Goal: Transaction & Acquisition: Purchase product/service

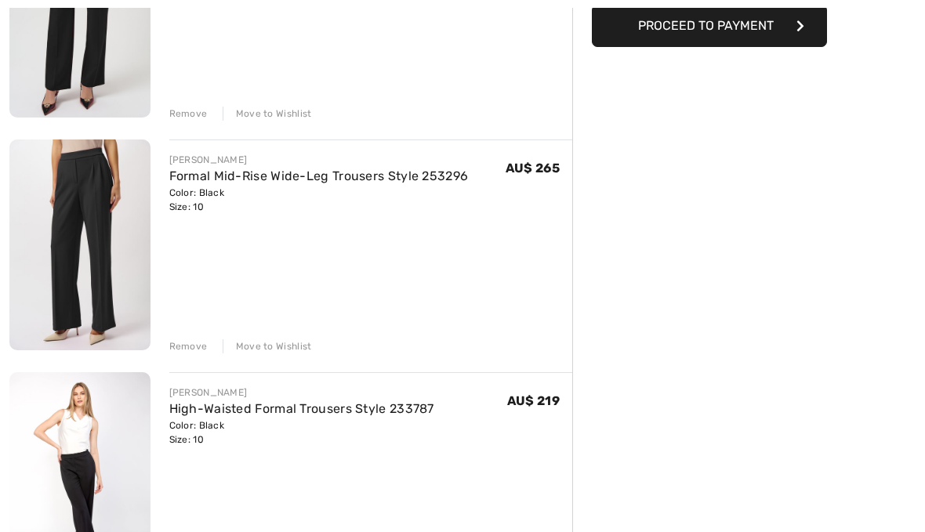
scroll to position [299, 0]
click at [94, 444] on img at bounding box center [79, 477] width 141 height 211
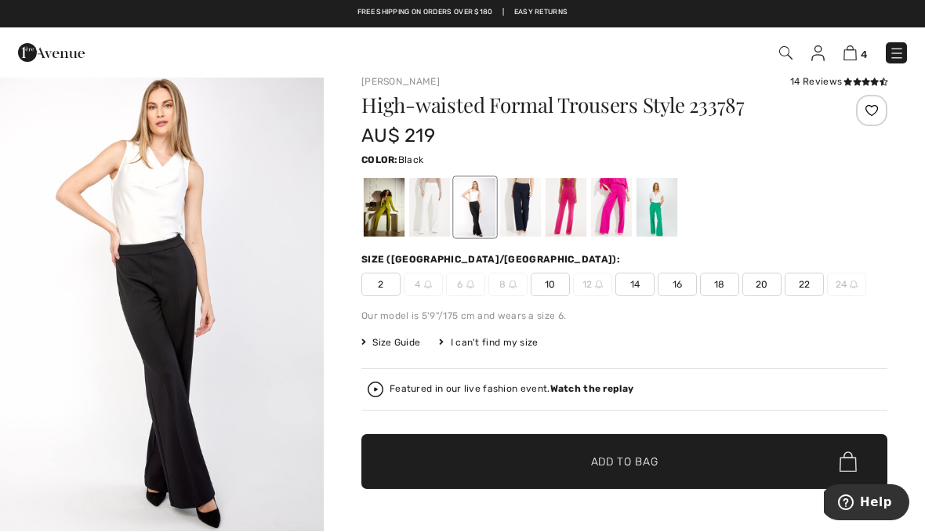
click at [214, 317] on img "1 / 5" at bounding box center [162, 299] width 324 height 486
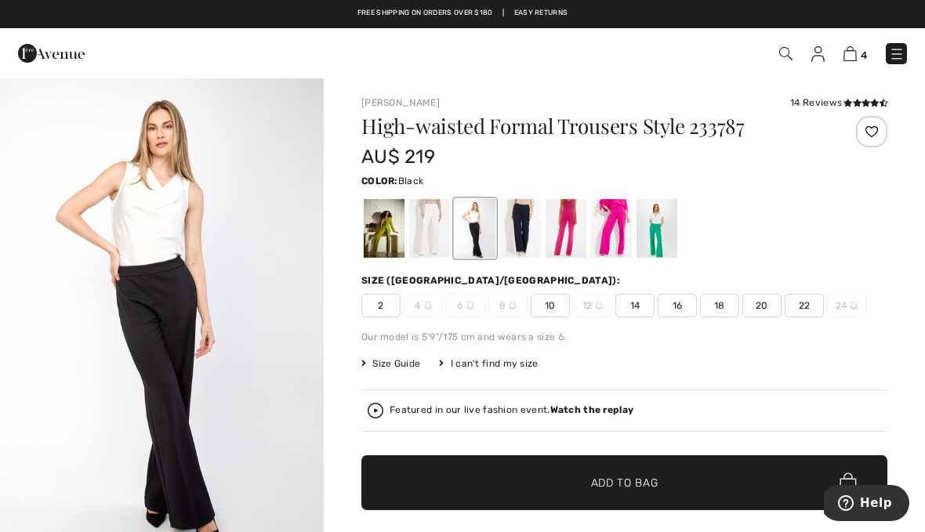
click at [853, 58] on img at bounding box center [849, 53] width 13 height 15
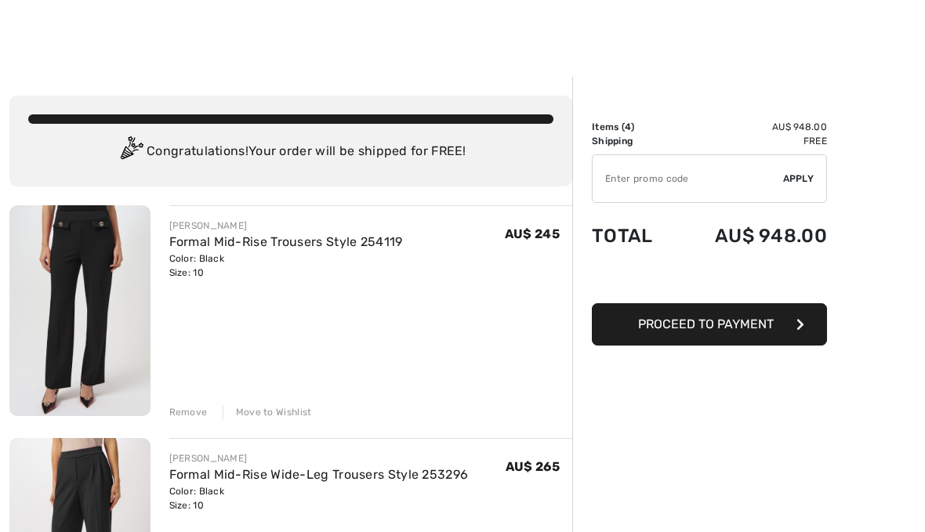
click at [187, 411] on div "Remove" at bounding box center [188, 412] width 38 height 14
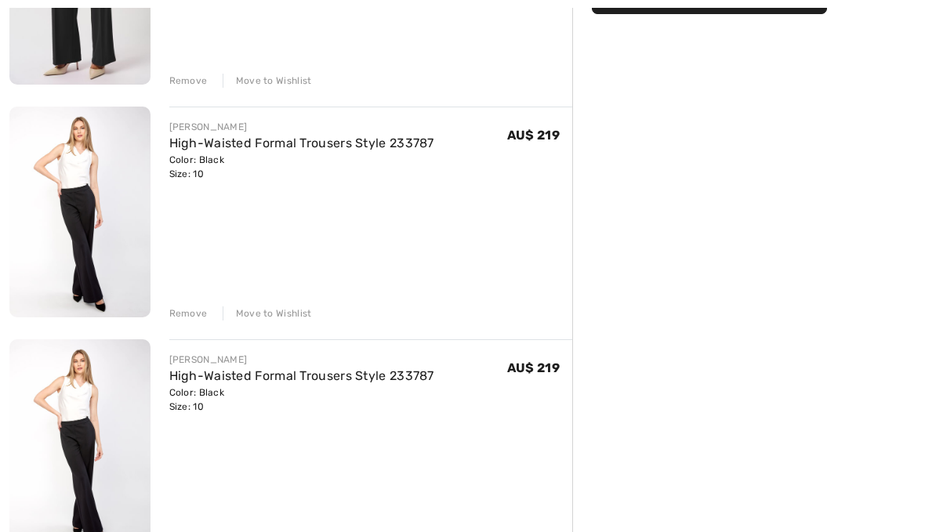
scroll to position [334, 0]
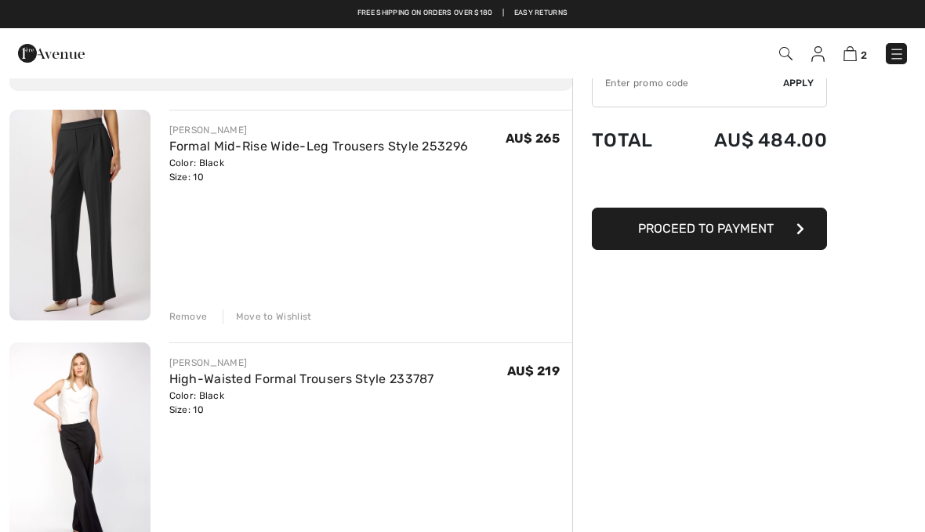
scroll to position [95, 0]
click at [185, 324] on div "JOSEPH RIBKOFF Formal Mid-Rise Wide-Leg Trousers Style 253296 Color: Black Size…" at bounding box center [290, 527] width 563 height 834
click at [186, 316] on div "Remove" at bounding box center [188, 317] width 38 height 14
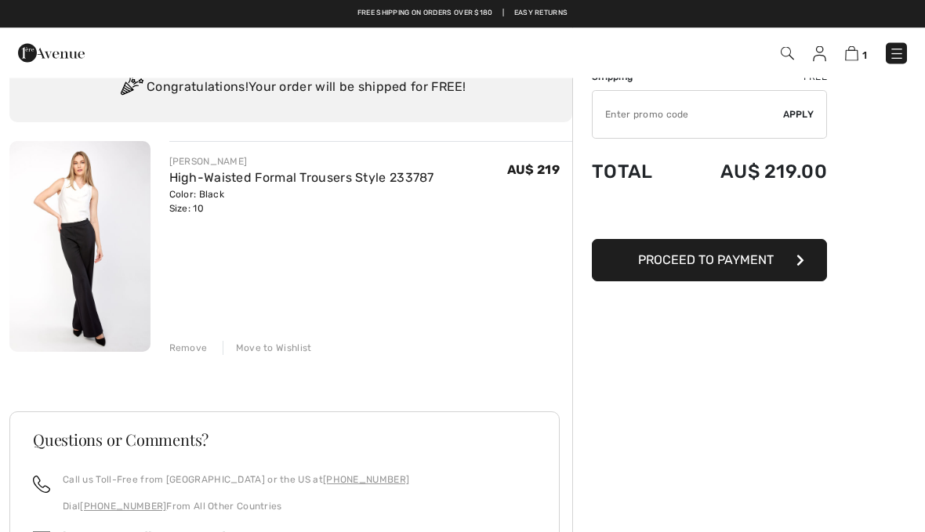
scroll to position [0, 0]
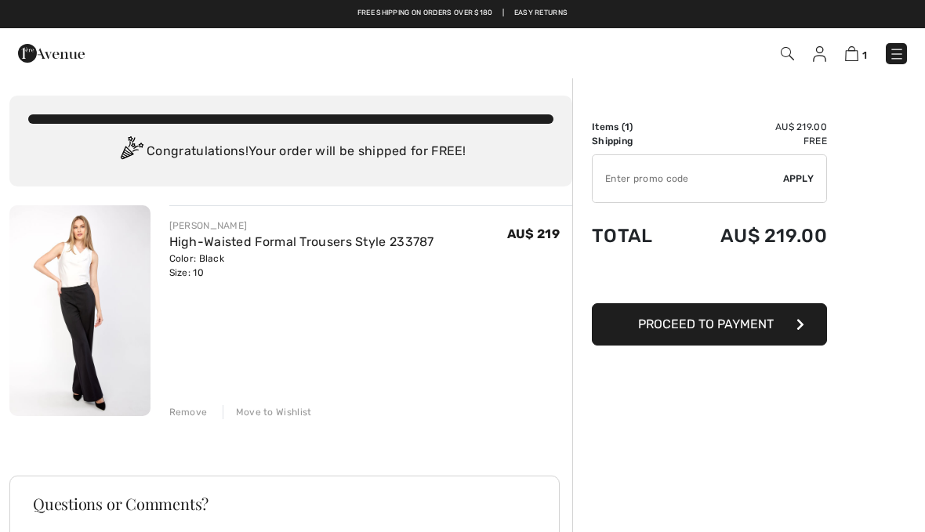
click at [817, 61] on img at bounding box center [819, 54] width 13 height 16
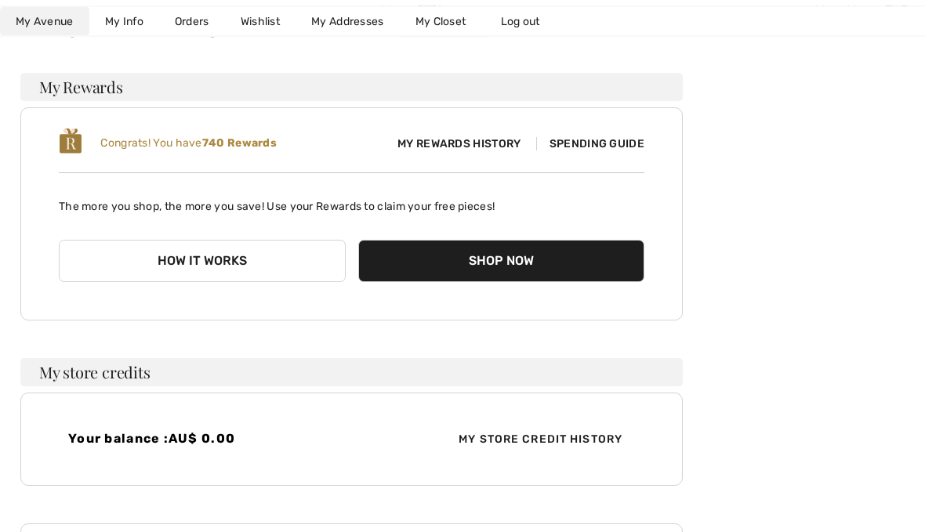
scroll to position [157, 0]
click at [505, 255] on button "Shop Now" at bounding box center [501, 261] width 287 height 42
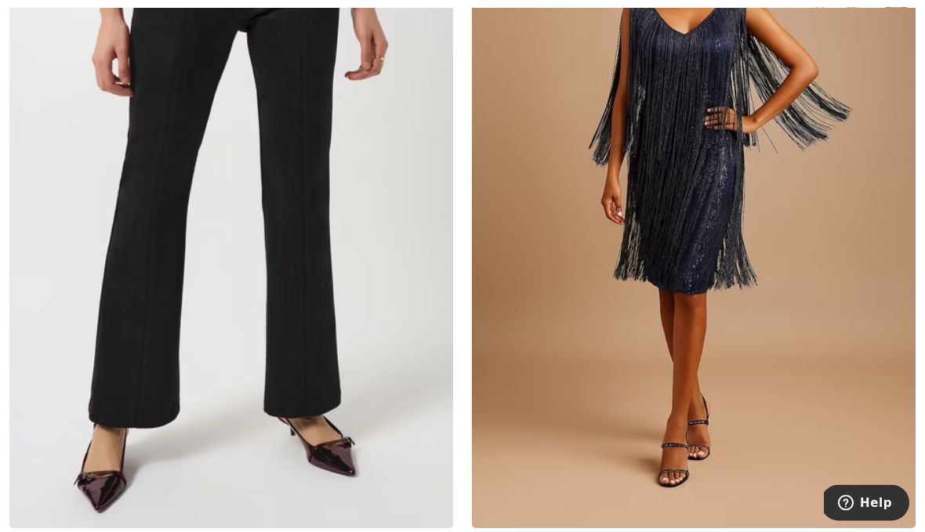
scroll to position [1063, 0]
click at [360, 353] on img at bounding box center [230, 195] width 443 height 665
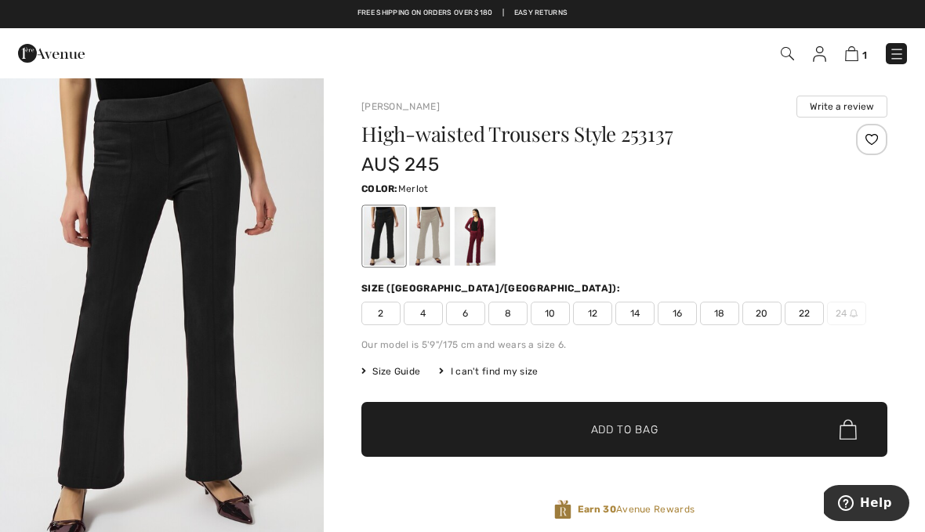
click at [472, 237] on div at bounding box center [474, 236] width 41 height 59
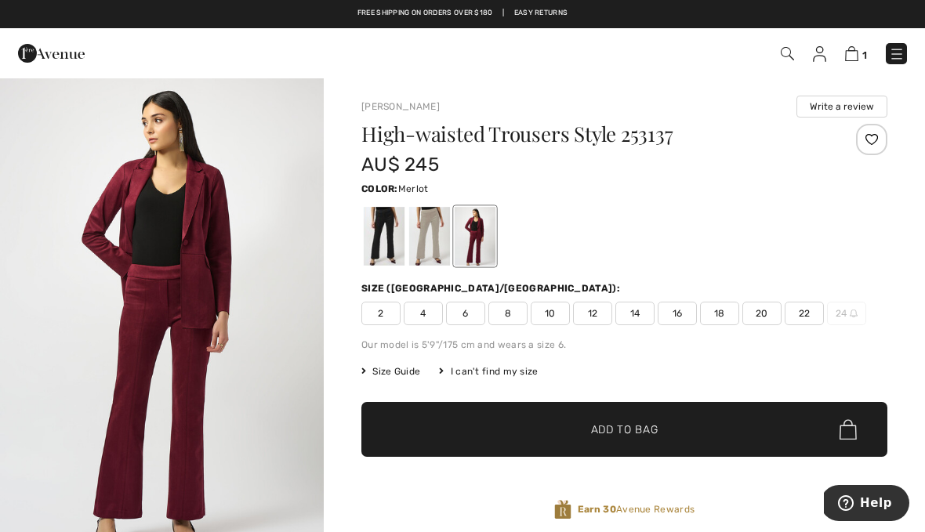
click at [784, 51] on img at bounding box center [786, 53] width 13 height 13
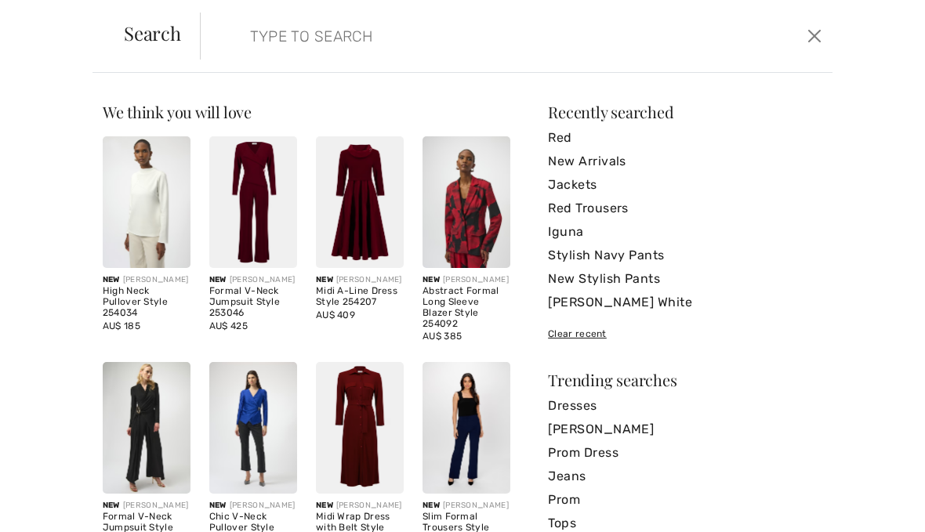
click at [560, 42] on input "search" at bounding box center [450, 36] width 424 height 47
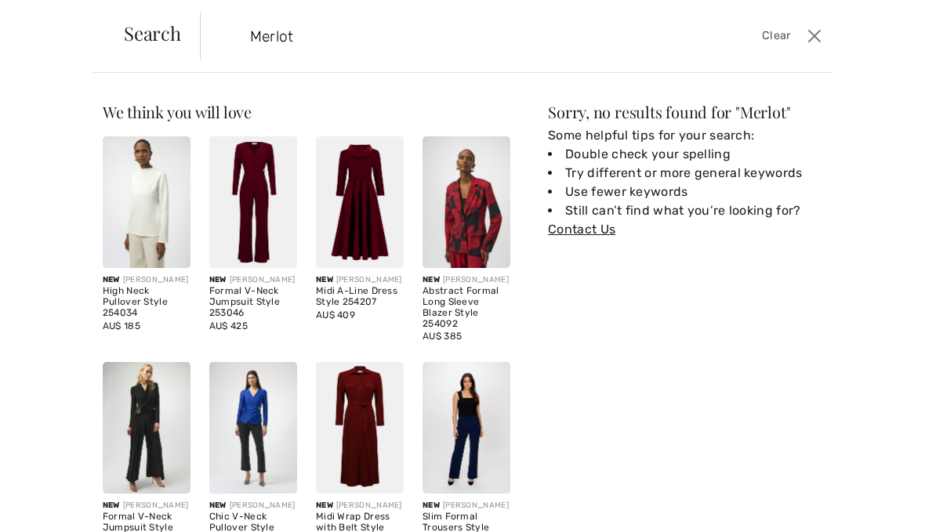
click at [660, 37] on input "Merlot" at bounding box center [450, 36] width 424 height 47
type input "Merlot"
click at [169, 42] on span "Search" at bounding box center [152, 33] width 57 height 19
click at [785, 39] on span "Clear" at bounding box center [776, 35] width 29 height 17
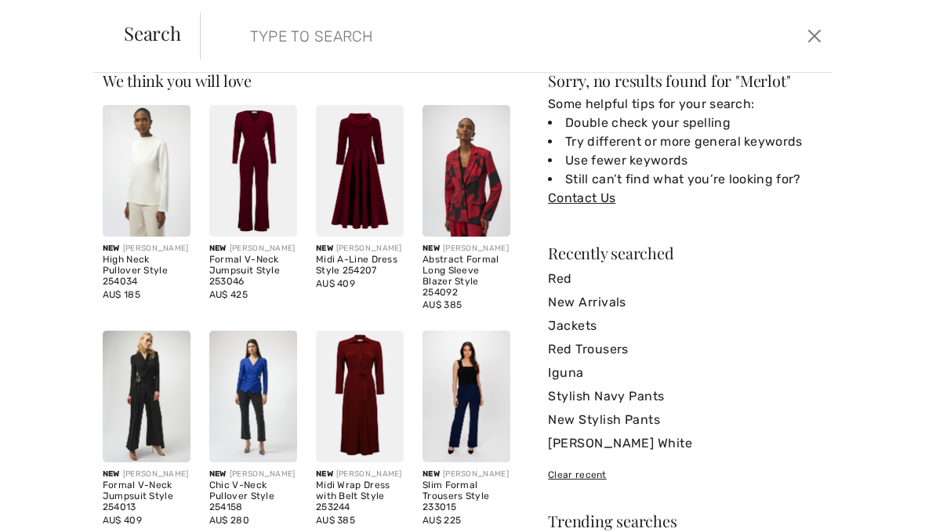
scroll to position [31, 0]
click at [469, 194] on img at bounding box center [466, 172] width 88 height 132
click at [471, 199] on img at bounding box center [466, 172] width 88 height 132
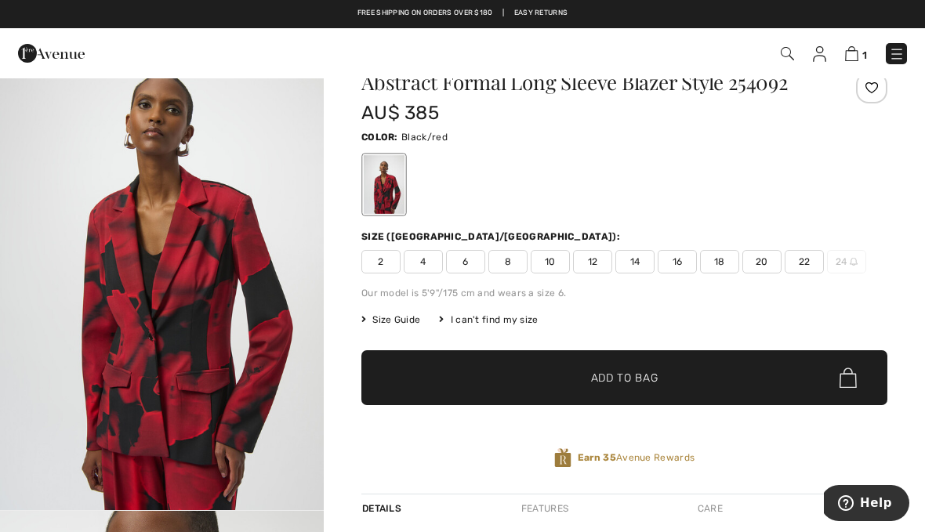
scroll to position [54, 0]
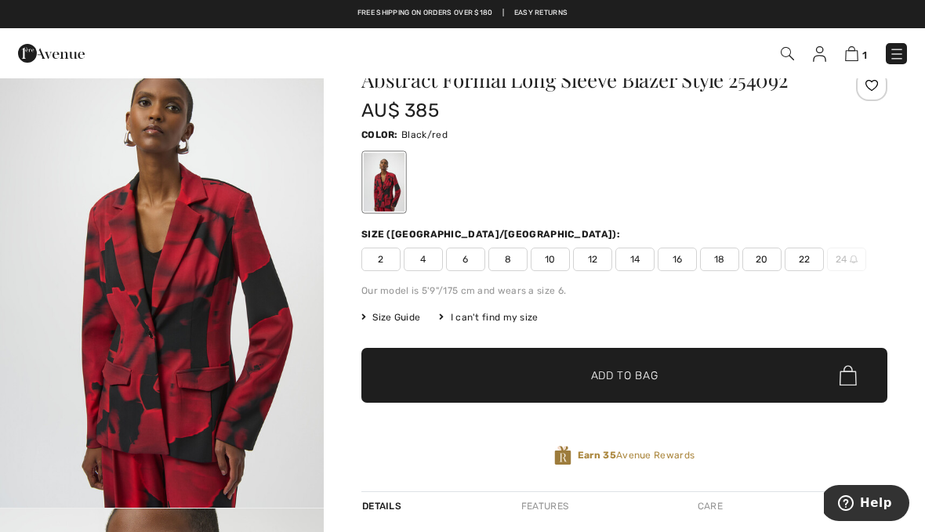
click at [550, 266] on span "10" at bounding box center [549, 260] width 39 height 24
click at [617, 370] on span "Add to Bag" at bounding box center [624, 375] width 67 height 16
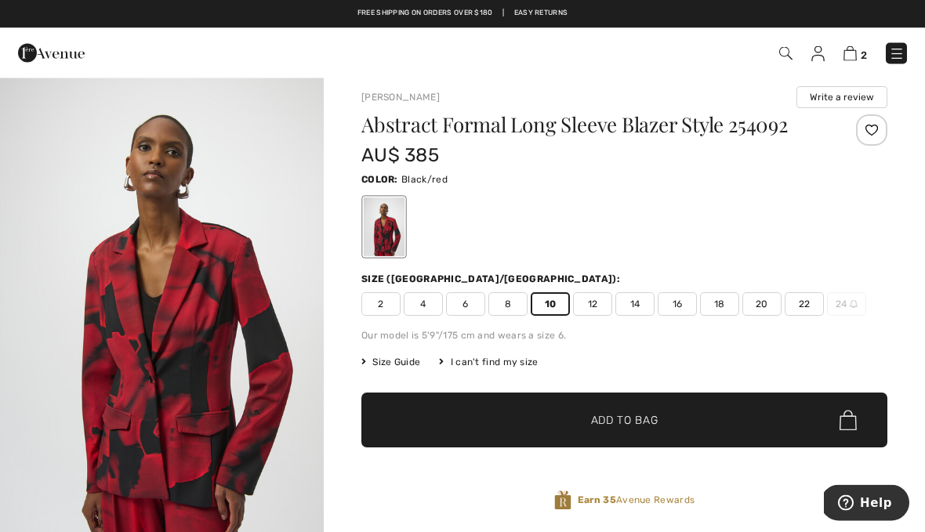
scroll to position [0, 0]
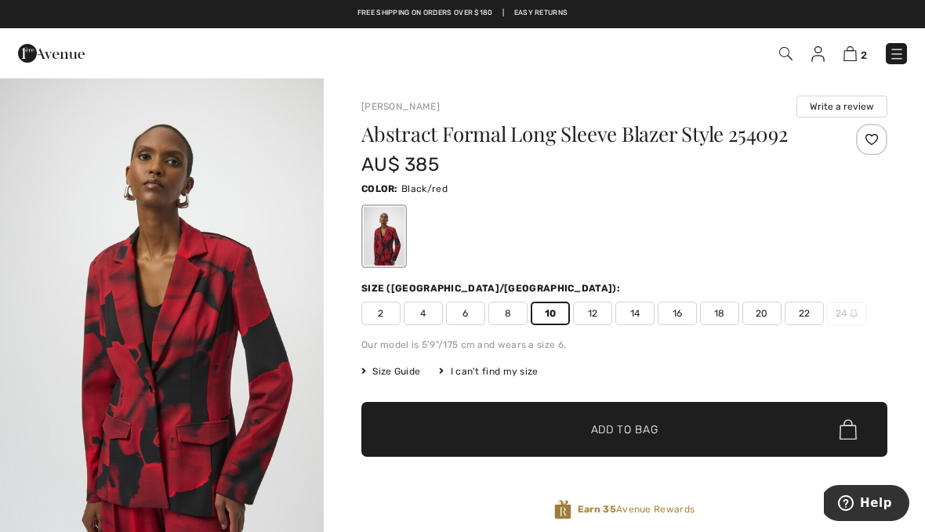
click at [848, 53] on img at bounding box center [849, 53] width 13 height 15
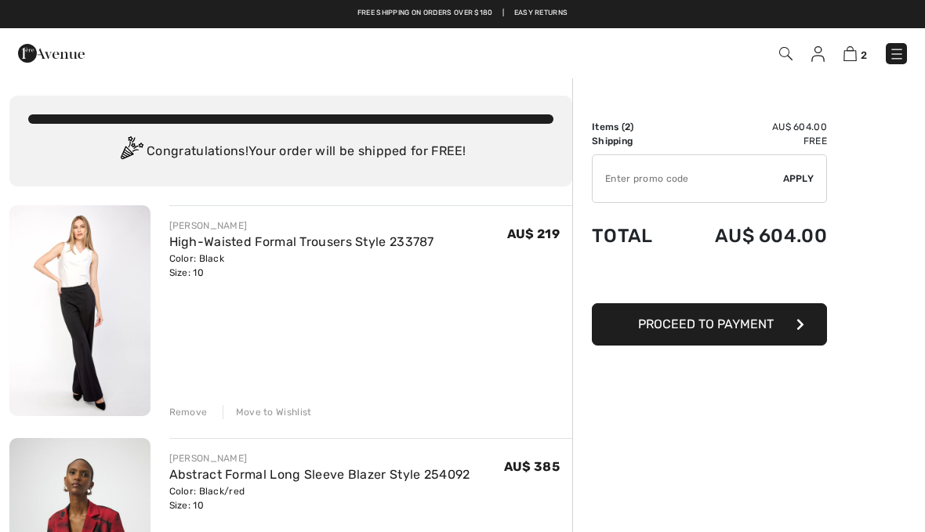
click at [721, 328] on span "Proceed to Payment" at bounding box center [706, 324] width 136 height 15
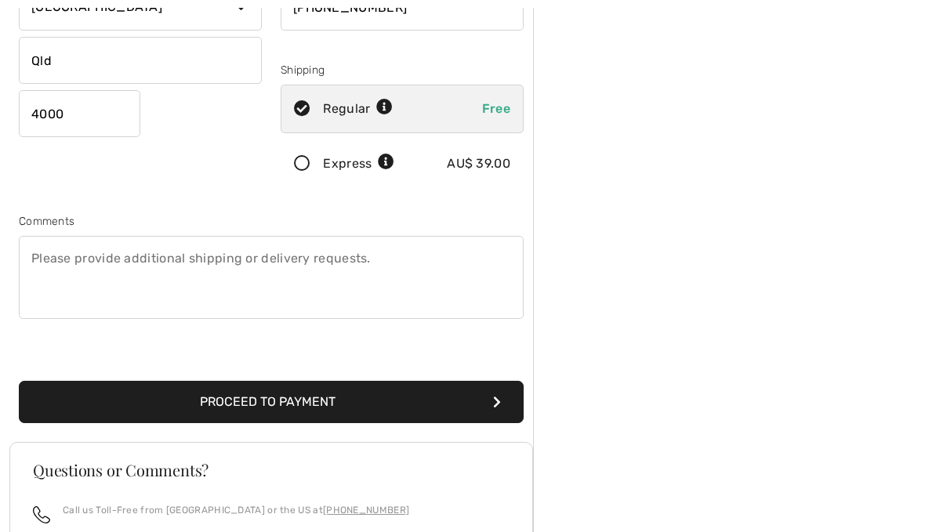
scroll to position [295, 0]
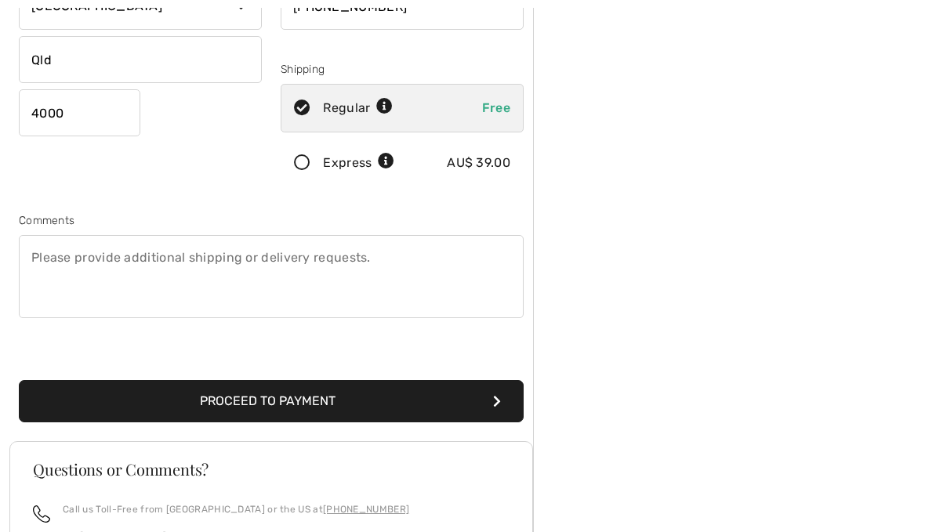
click at [289, 406] on button "Proceed to Payment" at bounding box center [271, 402] width 505 height 42
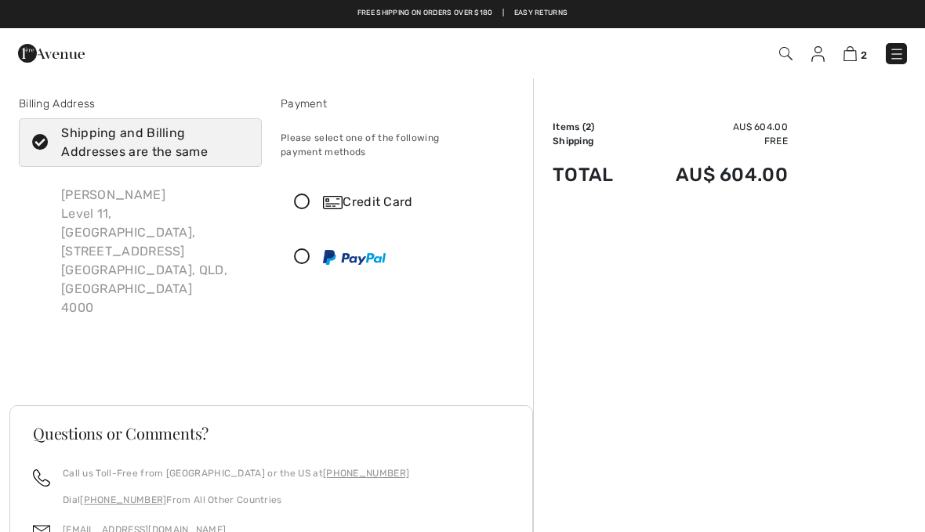
click at [378, 193] on div "Credit Card" at bounding box center [418, 202] width 190 height 19
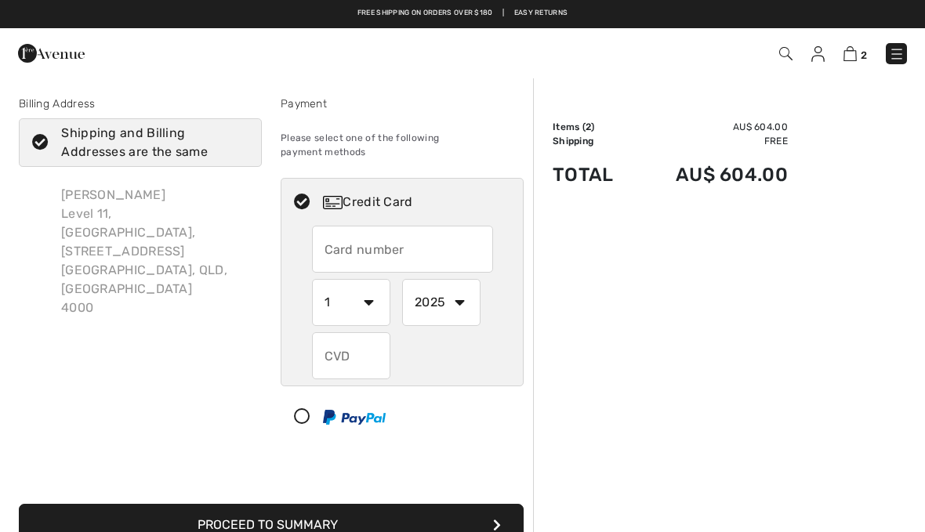
click at [462, 230] on input "text" at bounding box center [402, 249] width 181 height 47
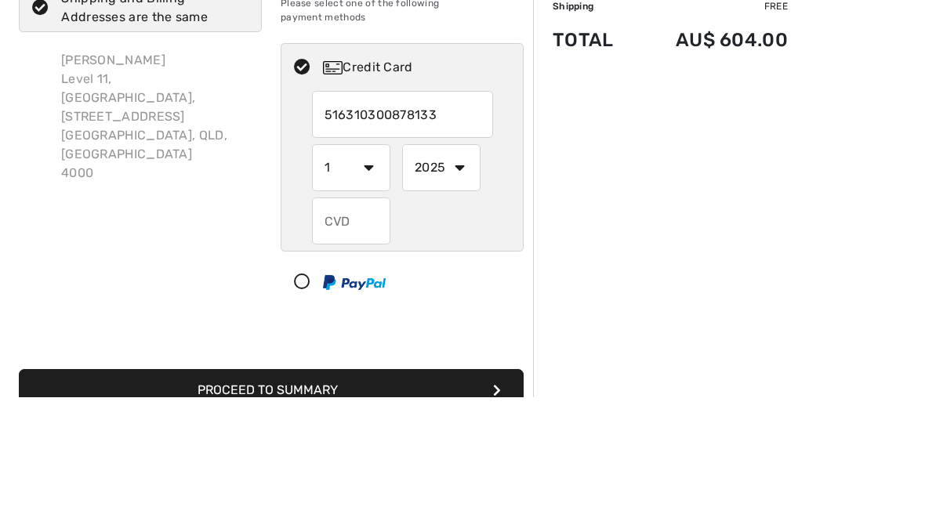
type input "[CREDIT_CARD_NUMBER]"
select select "11"
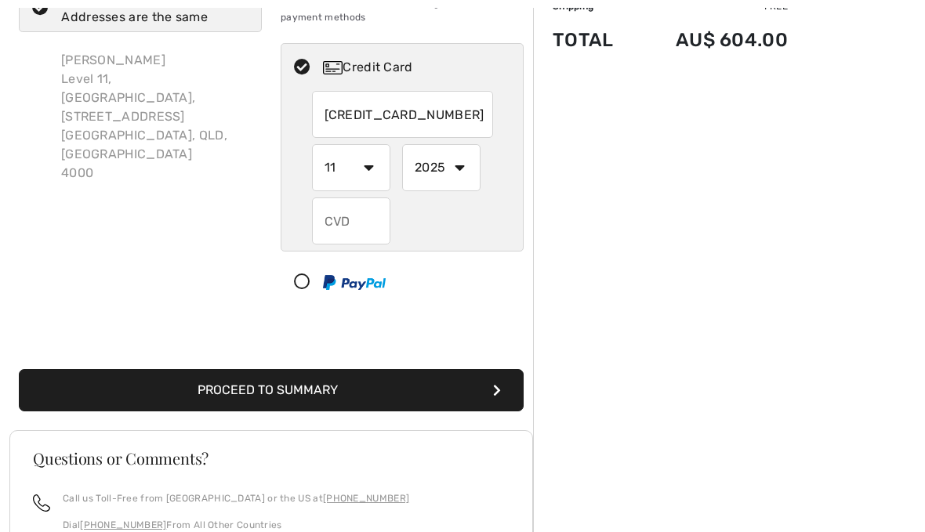
click at [365, 214] on input "text" at bounding box center [351, 220] width 78 height 47
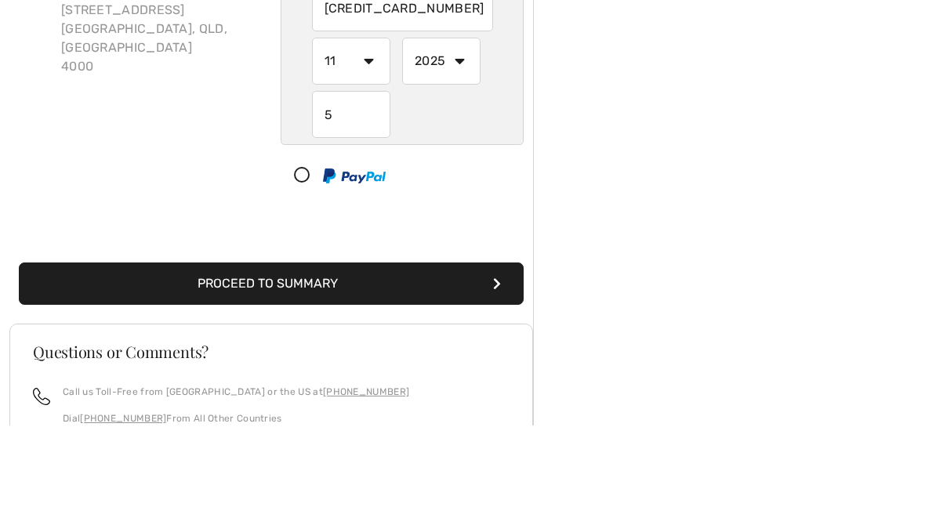
type input "538"
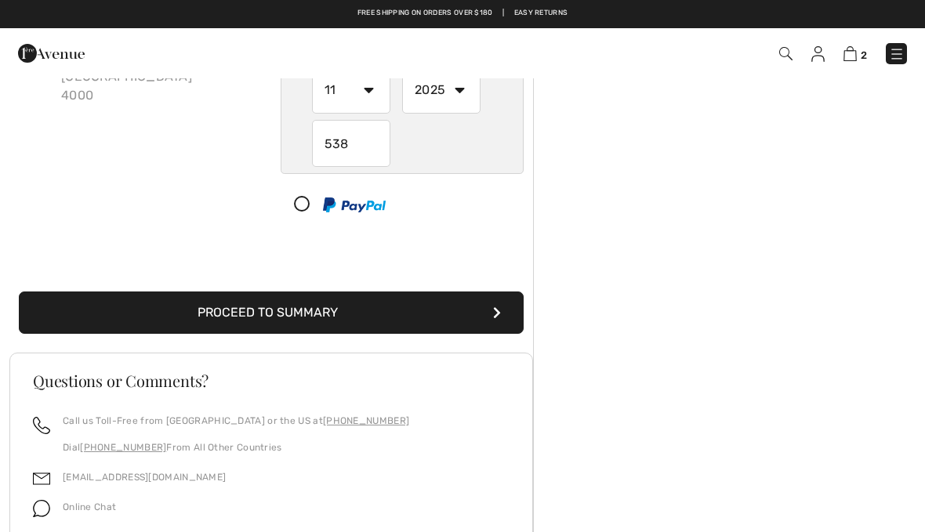
scroll to position [212, 0]
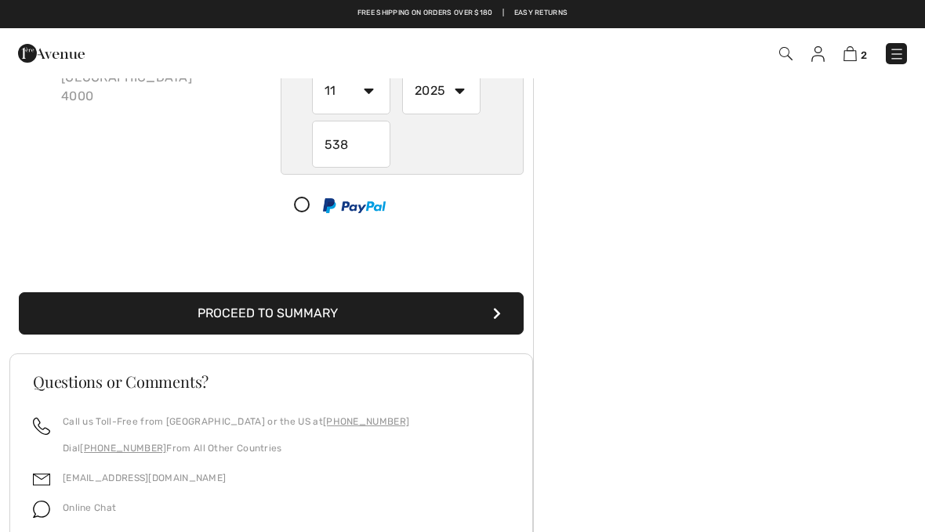
click at [329, 294] on button "Proceed to Summary" at bounding box center [271, 313] width 505 height 42
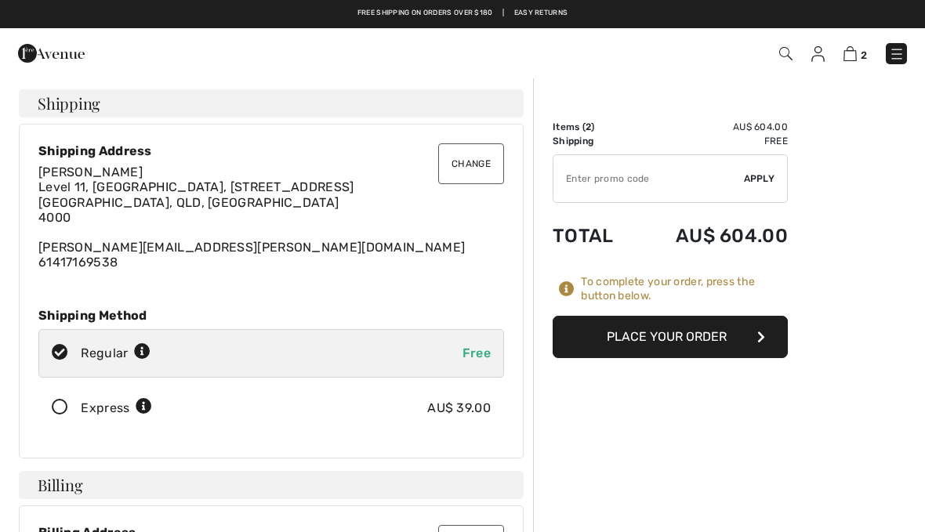
click at [679, 342] on button "Place Your Order" at bounding box center [669, 337] width 235 height 42
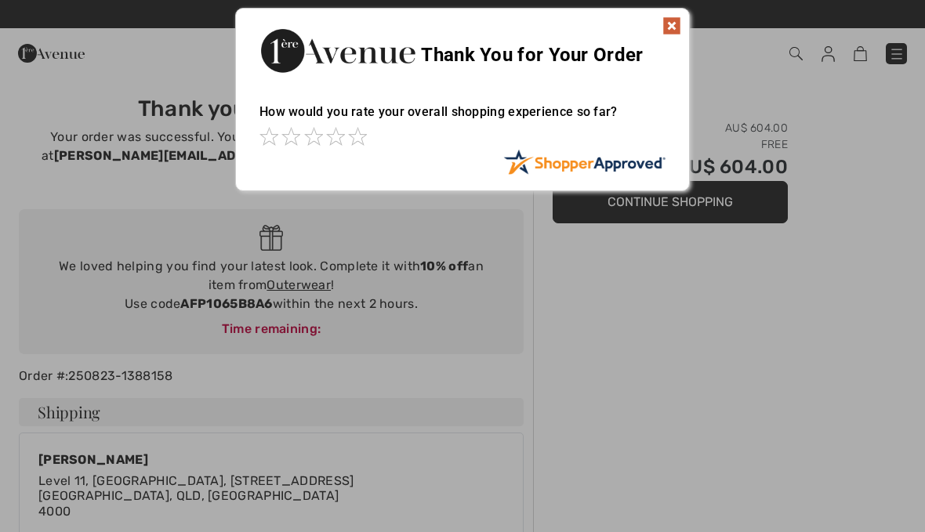
click at [679, 26] on img at bounding box center [671, 25] width 19 height 19
